Goal: Task Accomplishment & Management: Use online tool/utility

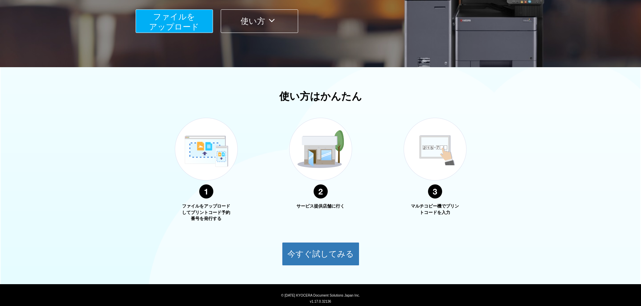
scroll to position [168, 0]
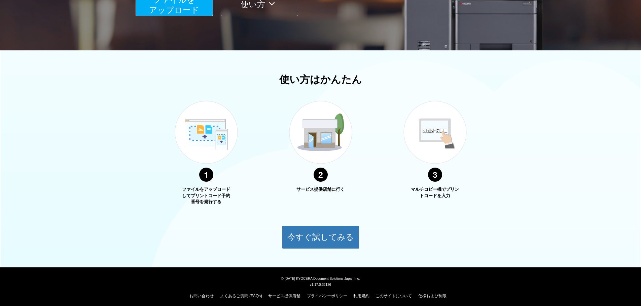
click at [309, 253] on body "English サービス提供店舗 ログイン サインアップ いつでもどこでもプリントアウト ファイルを ​​アップロード 使い方 使い方はかんたん ファイルをア…" at bounding box center [320, 71] width 641 height 478
click at [310, 247] on button "今すぐ試してみる" at bounding box center [320, 238] width 77 height 24
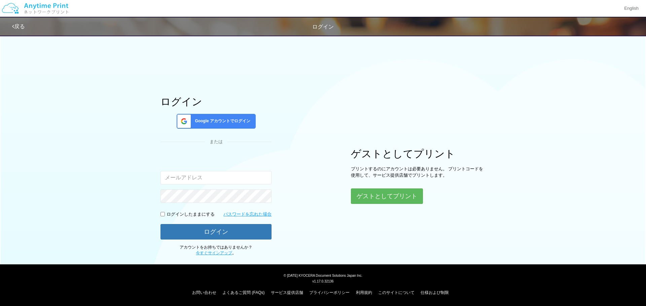
type input "[EMAIL_ADDRESS][DOMAIN_NAME]"
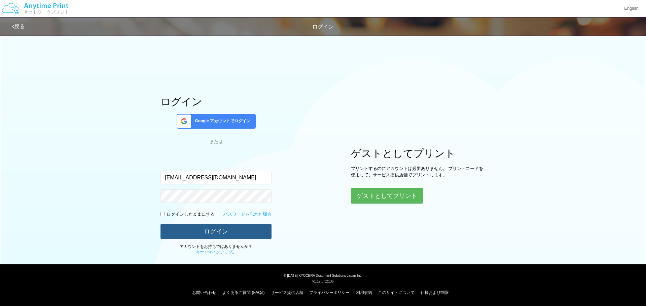
click at [192, 233] on button "ログイン" at bounding box center [215, 231] width 111 height 15
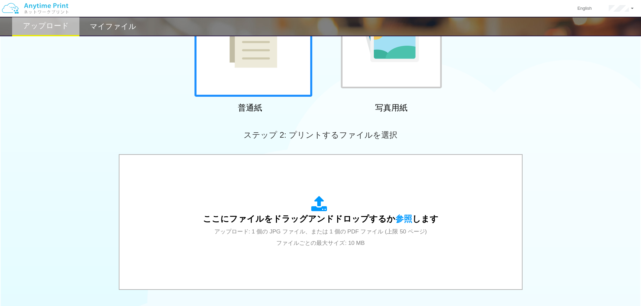
click at [392, 49] on img at bounding box center [390, 38] width 55 height 48
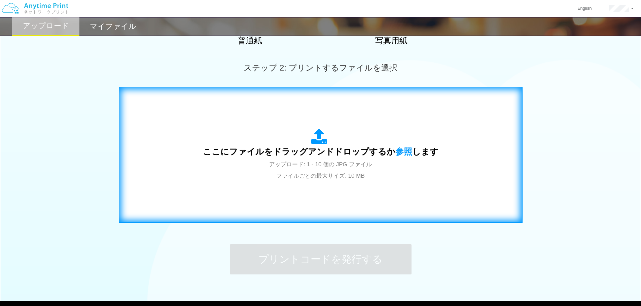
scroll to position [101, 0]
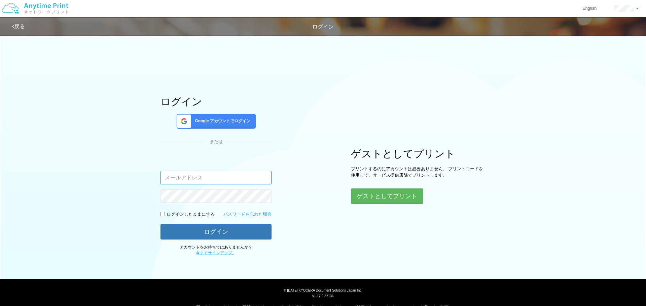
type input "[EMAIL_ADDRESS][DOMAIN_NAME]"
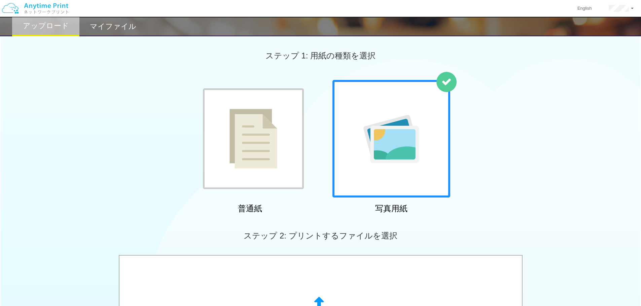
click at [374, 121] on img at bounding box center [390, 139] width 55 height 48
